Goal: Task Accomplishment & Management: Use online tool/utility

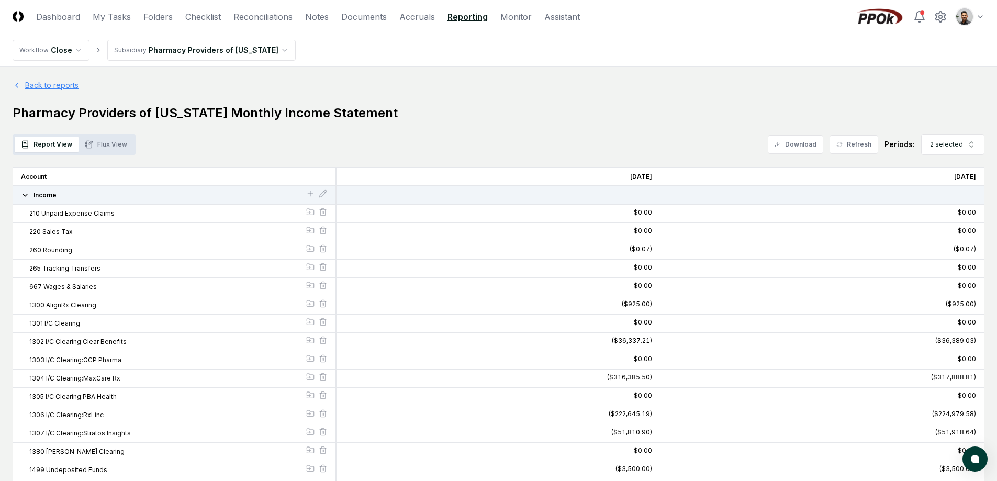
click at [66, 87] on link "Back to reports" at bounding box center [46, 85] width 66 height 11
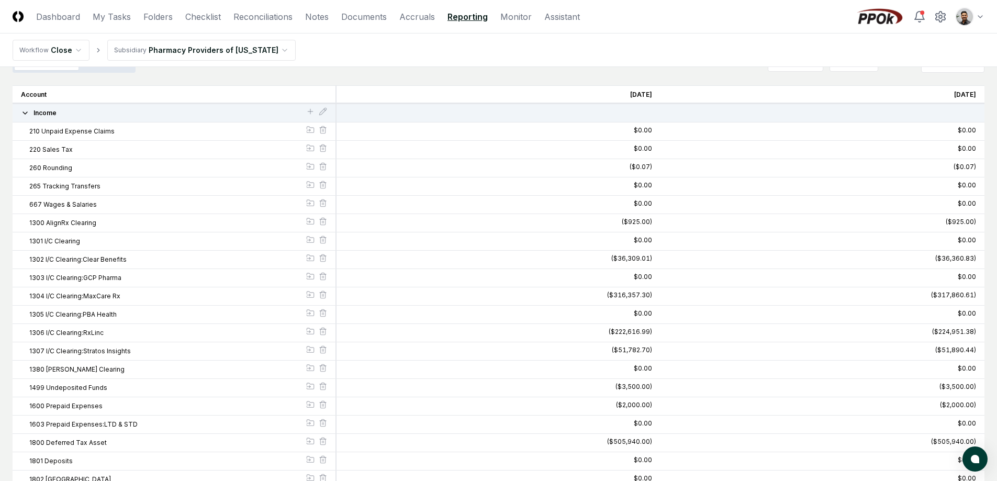
scroll to position [198, 0]
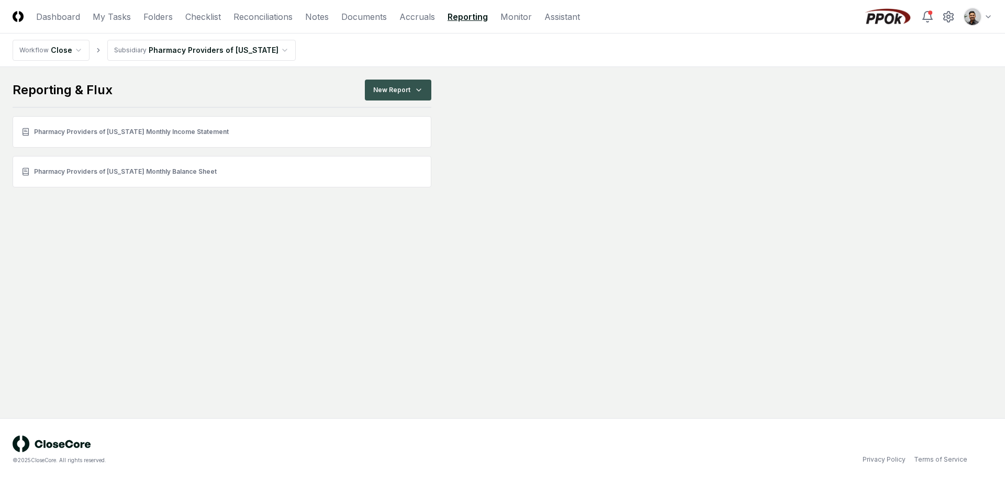
click at [389, 97] on html "CloseCore Dashboard My Tasks Folders Checklist Reconciliations Notes Documents …" at bounding box center [502, 240] width 1005 height 481
click at [409, 165] on div "All Accounts" at bounding box center [400, 165] width 74 height 16
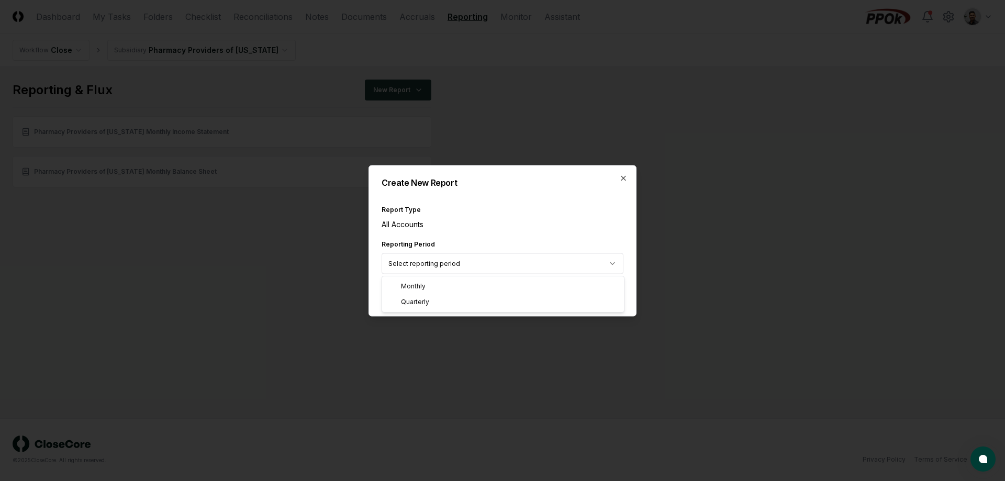
click at [561, 265] on body "CloseCore Dashboard My Tasks Folders Checklist Reconciliations Notes Documents …" at bounding box center [502, 240] width 1005 height 481
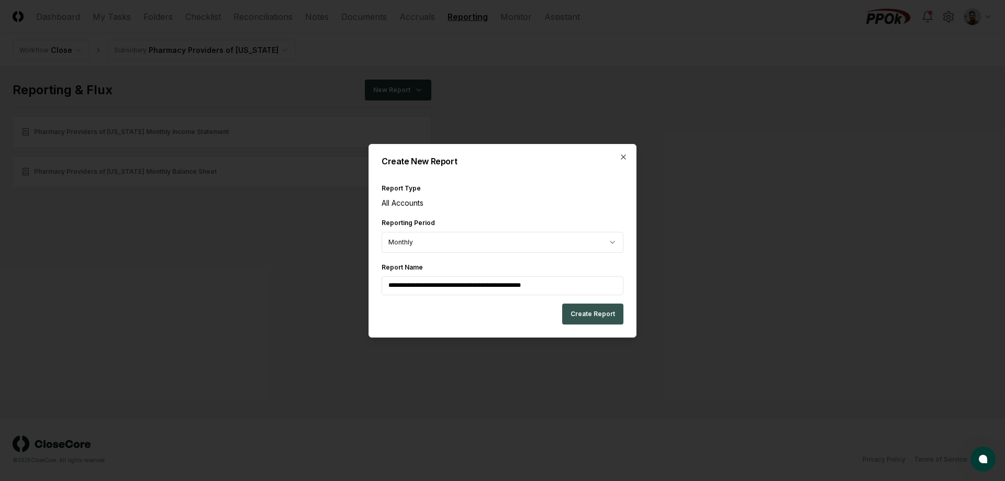
click at [589, 312] on button "Create Report" at bounding box center [592, 314] width 61 height 21
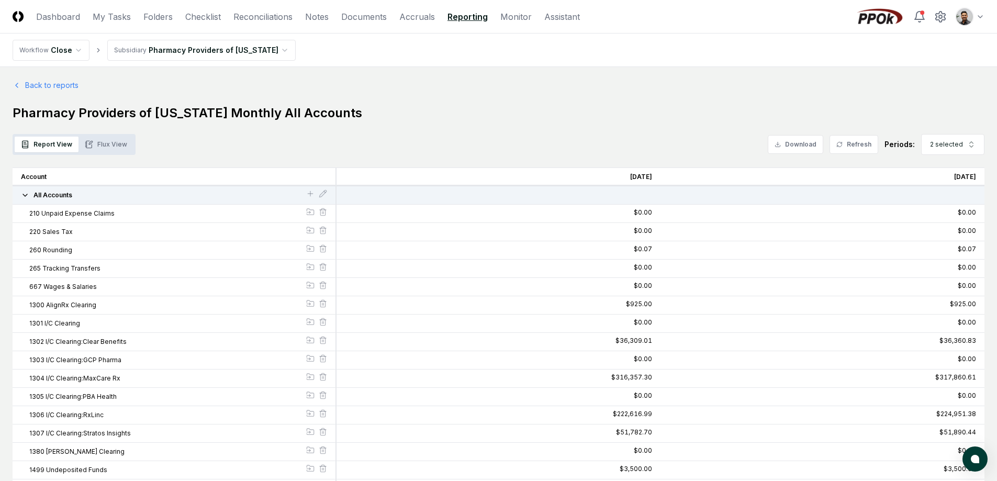
drag, startPoint x: 634, startPoint y: 250, endPoint x: 418, endPoint y: 230, distance: 217.6
click at [467, 250] on div "$0.07" at bounding box center [498, 250] width 324 height 18
click at [122, 151] on button "Flux View" at bounding box center [105, 145] width 55 height 16
